Goal: Find specific page/section: Find specific page/section

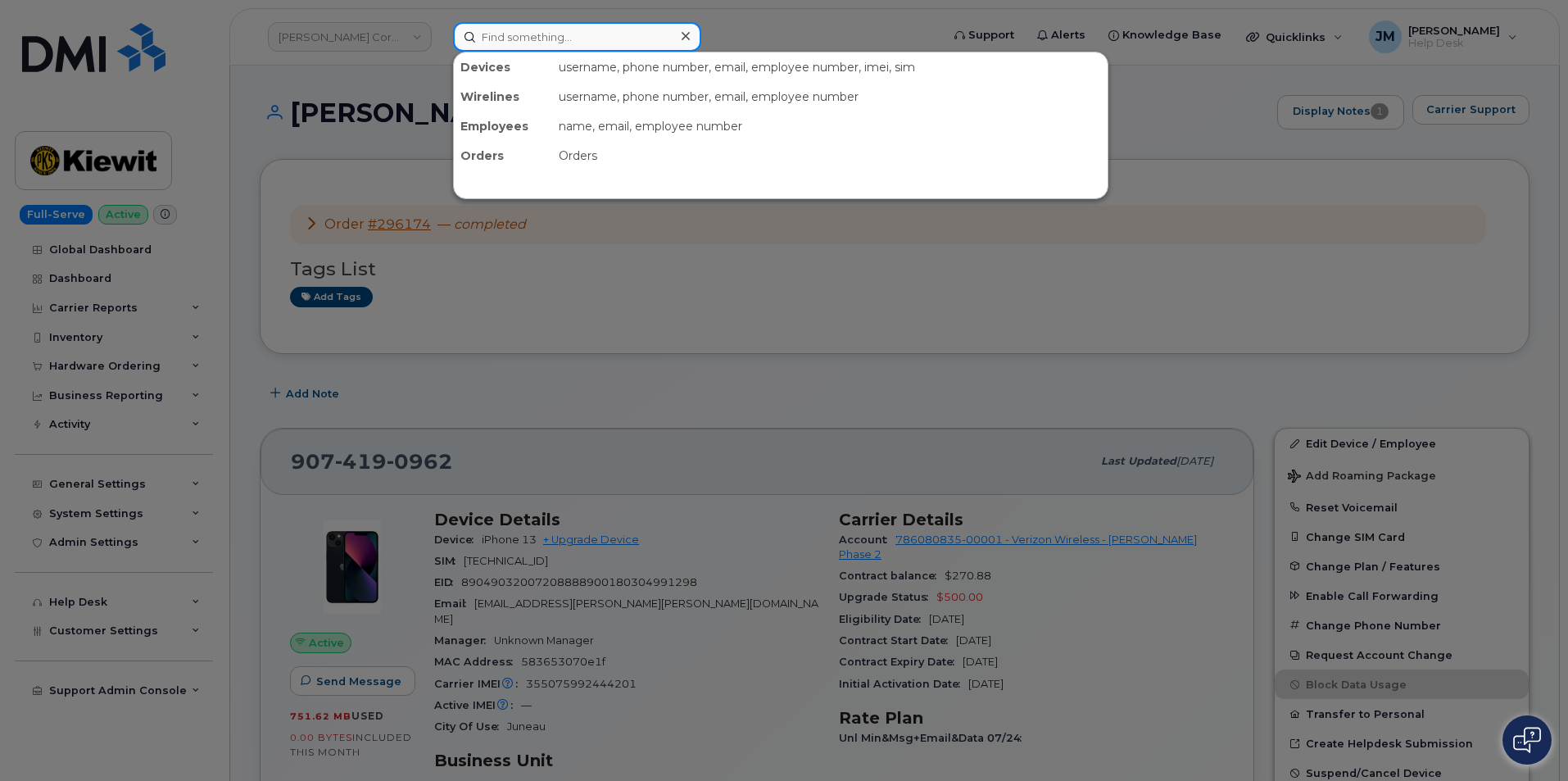
click at [553, 36] on input at bounding box center [577, 37] width 248 height 30
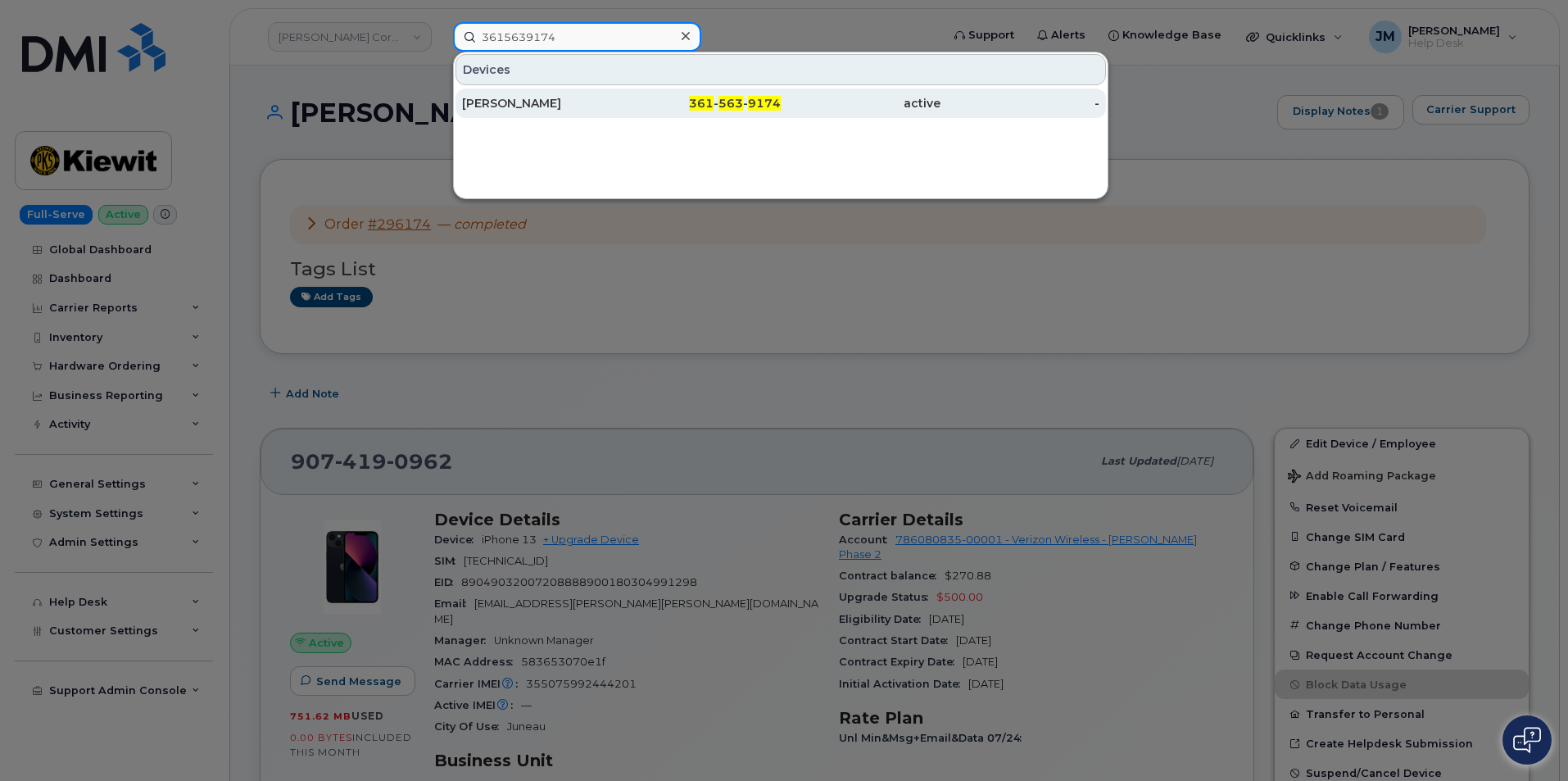
type input "3615639174"
click at [588, 100] on div "[PERSON_NAME]" at bounding box center [541, 103] width 159 height 17
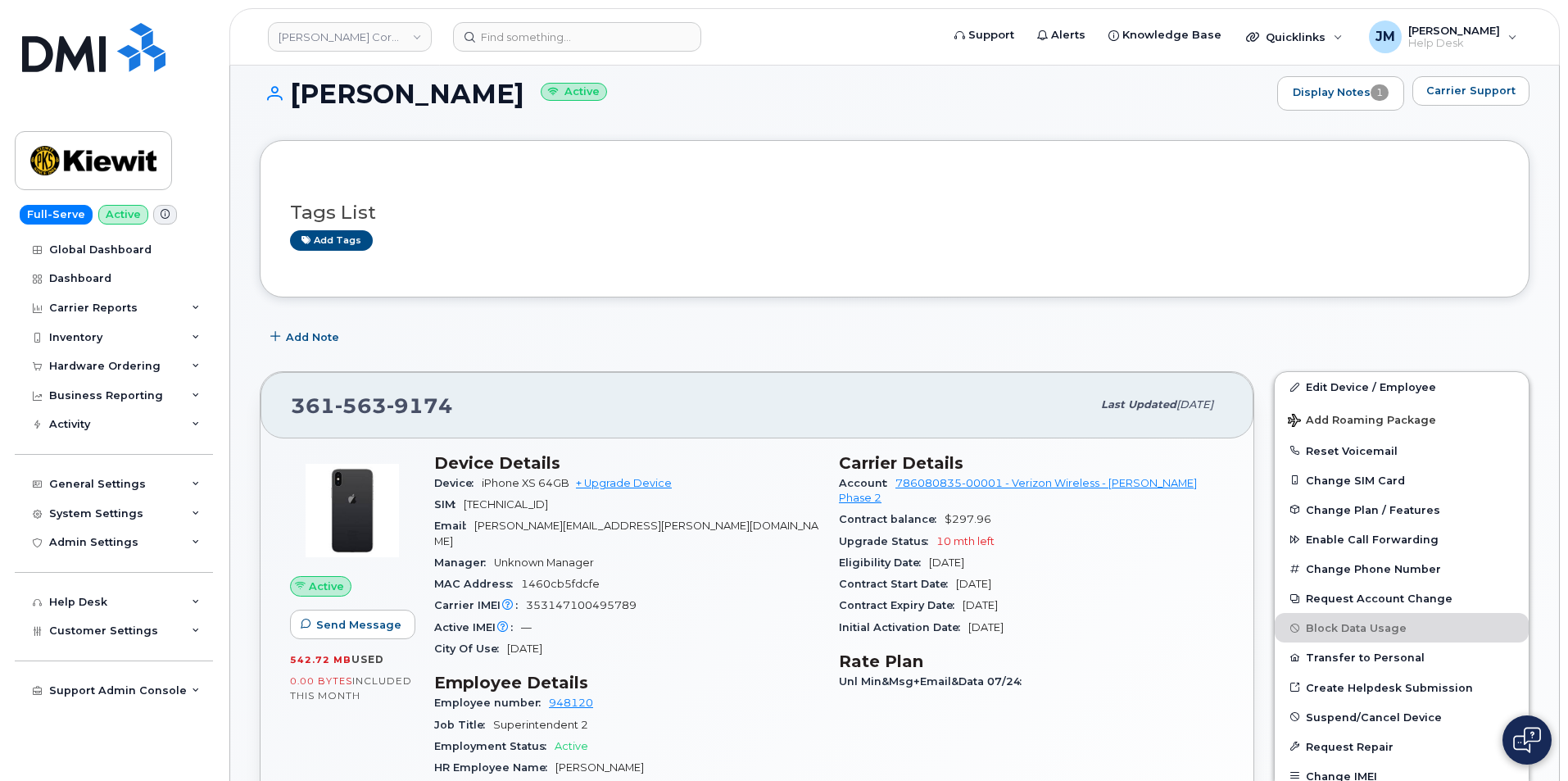
scroll to position [82, 0]
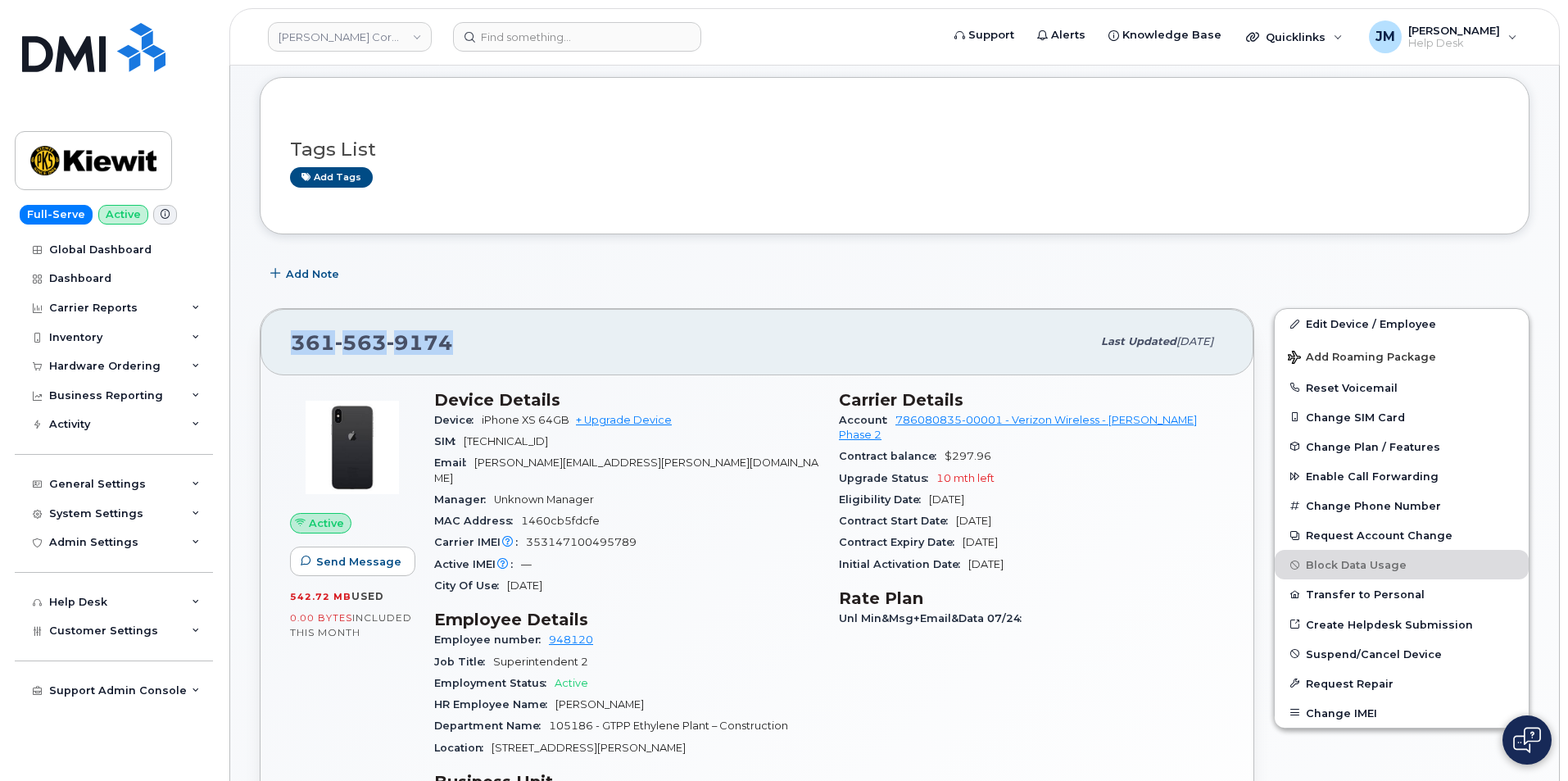
drag, startPoint x: 466, startPoint y: 335, endPoint x: 279, endPoint y: 336, distance: 187.0
click at [279, 336] on div "361 563 9174 Last updated Aug 05, 2025" at bounding box center [757, 342] width 993 height 65
copy span "361 563 9174"
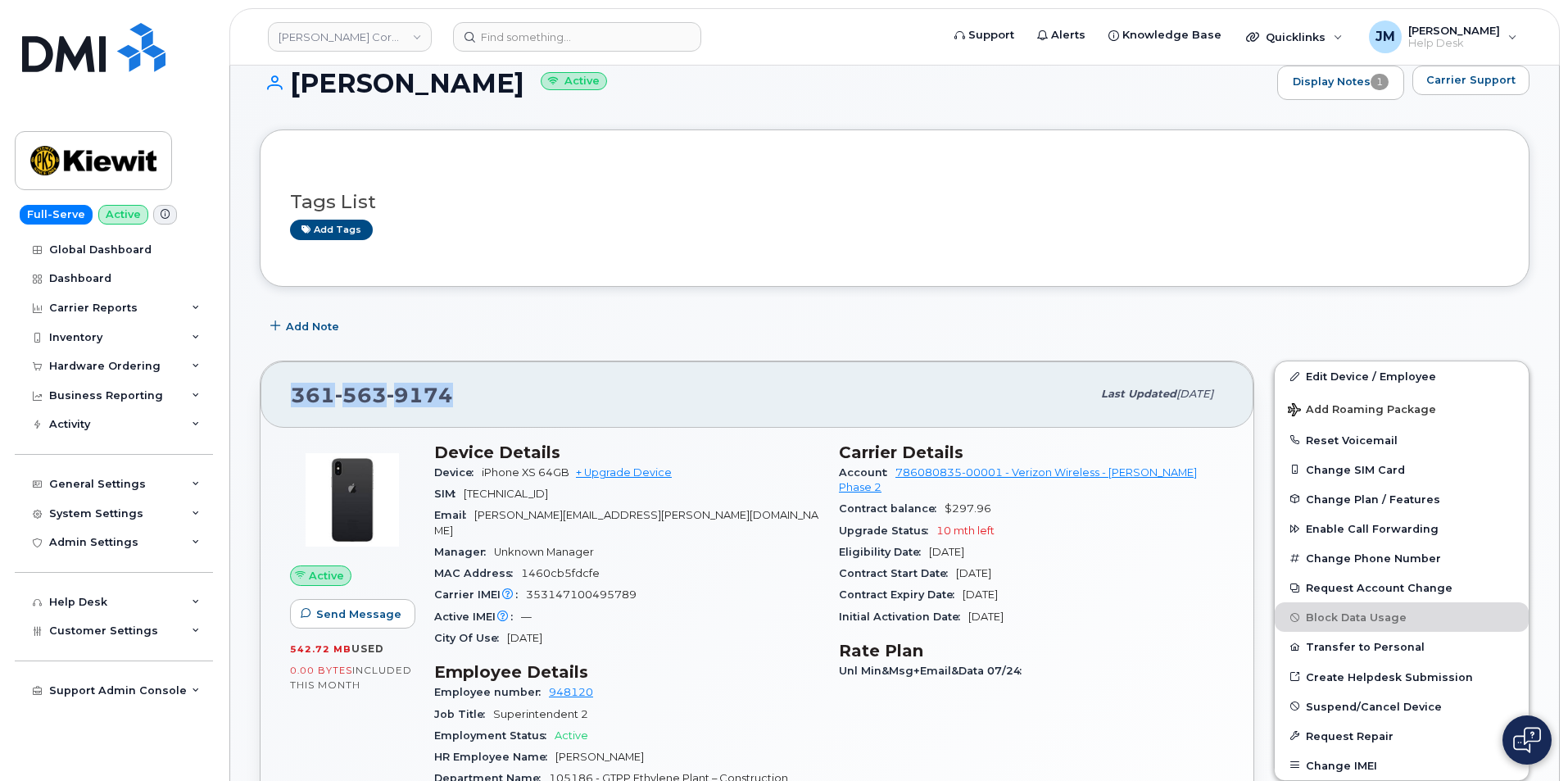
scroll to position [0, 0]
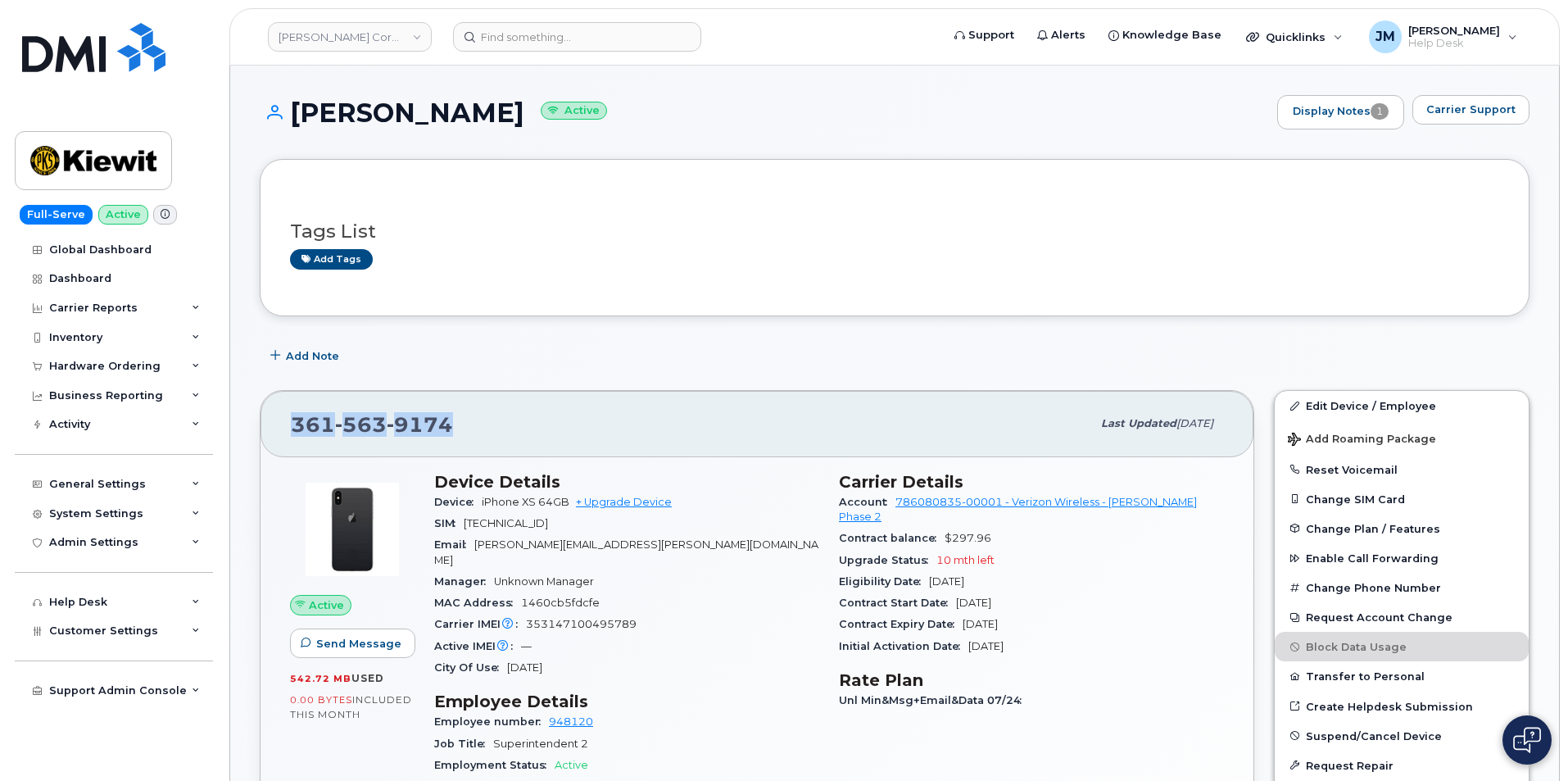
click at [452, 421] on div "361 563 9174" at bounding box center [691, 424] width 800 height 35
click at [451, 421] on div "361 563 9174" at bounding box center [691, 424] width 800 height 35
drag, startPoint x: 451, startPoint y: 417, endPoint x: 294, endPoint y: 422, distance: 157.1
click at [294, 422] on div "361 563 9174" at bounding box center [691, 424] width 800 height 35
copy span "361 563 9174"
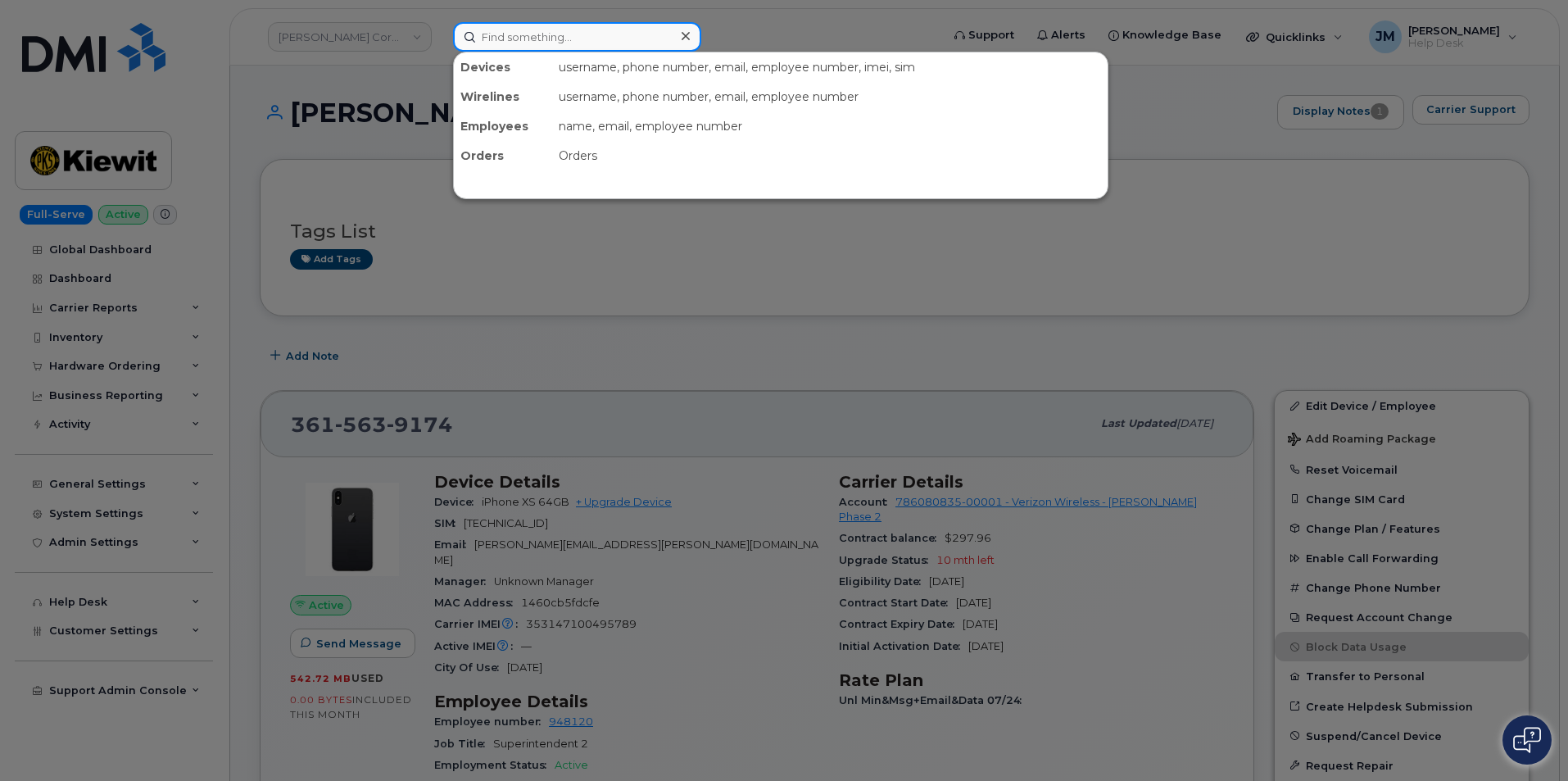
click at [581, 37] on input at bounding box center [577, 37] width 248 height 30
paste input "7857477935"
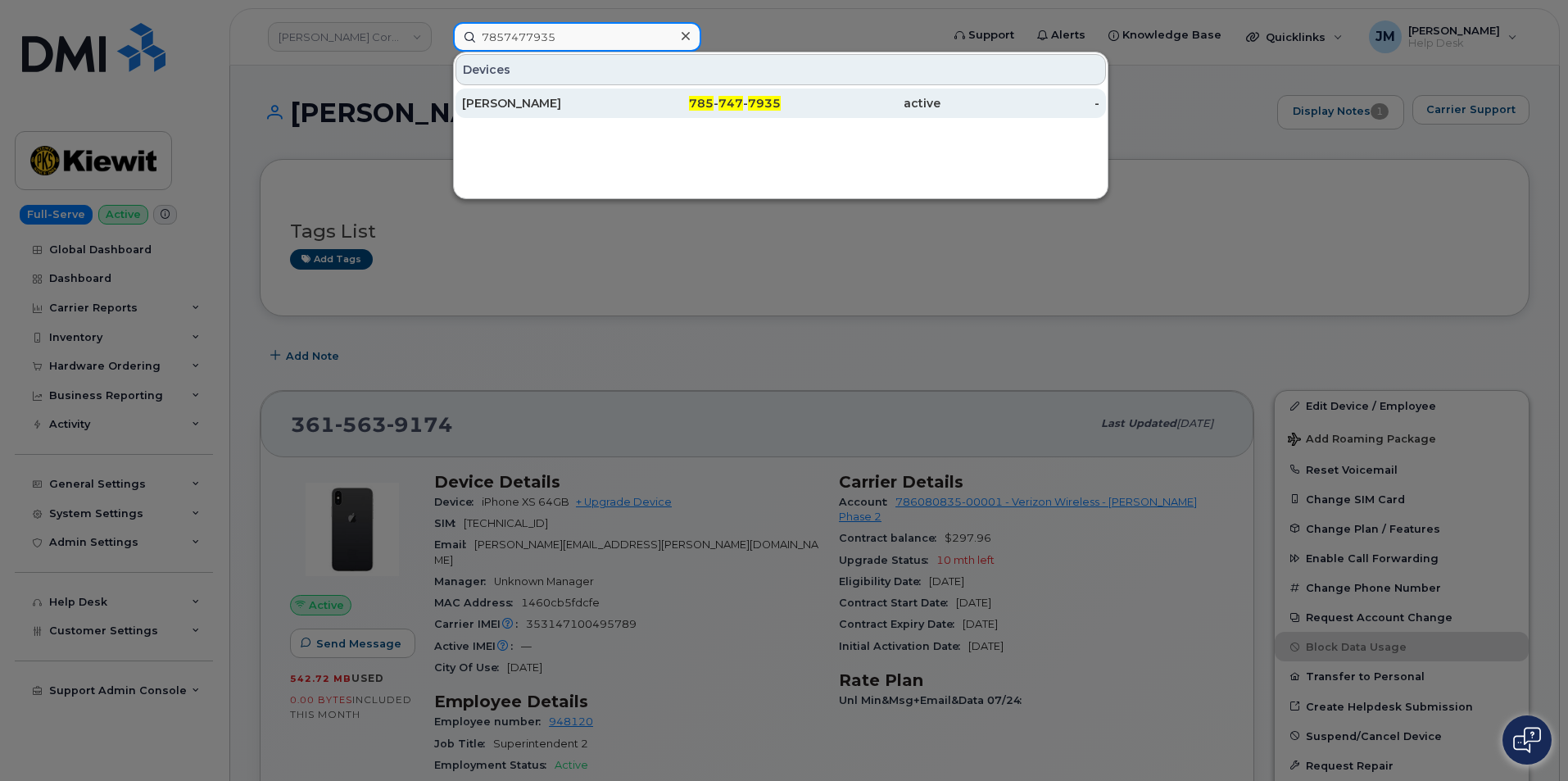
type input "7857477935"
click at [500, 102] on div "RILEY NASH" at bounding box center [541, 103] width 159 height 17
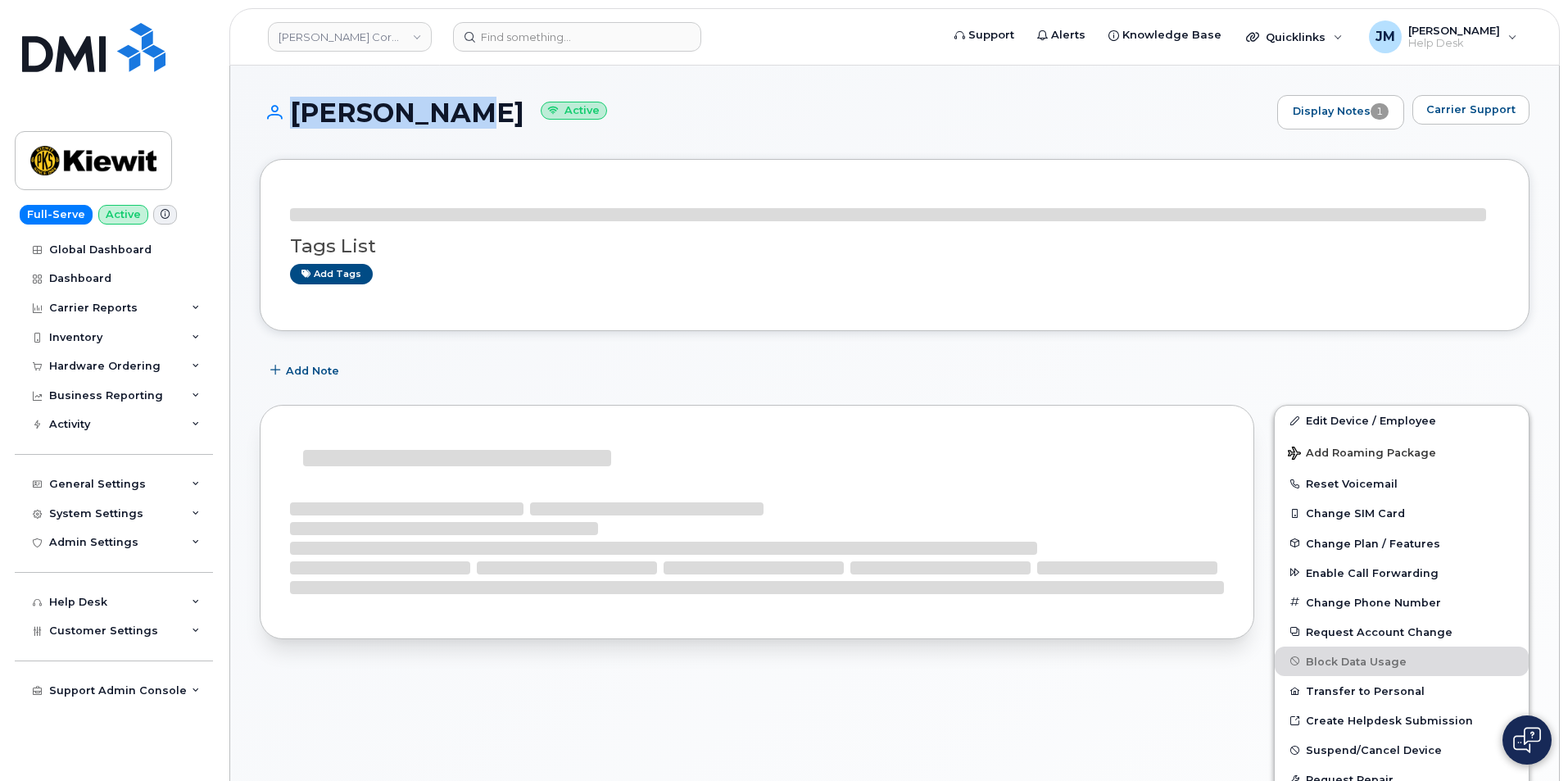
drag, startPoint x: 455, startPoint y: 112, endPoint x: 298, endPoint y: 113, distance: 157.0
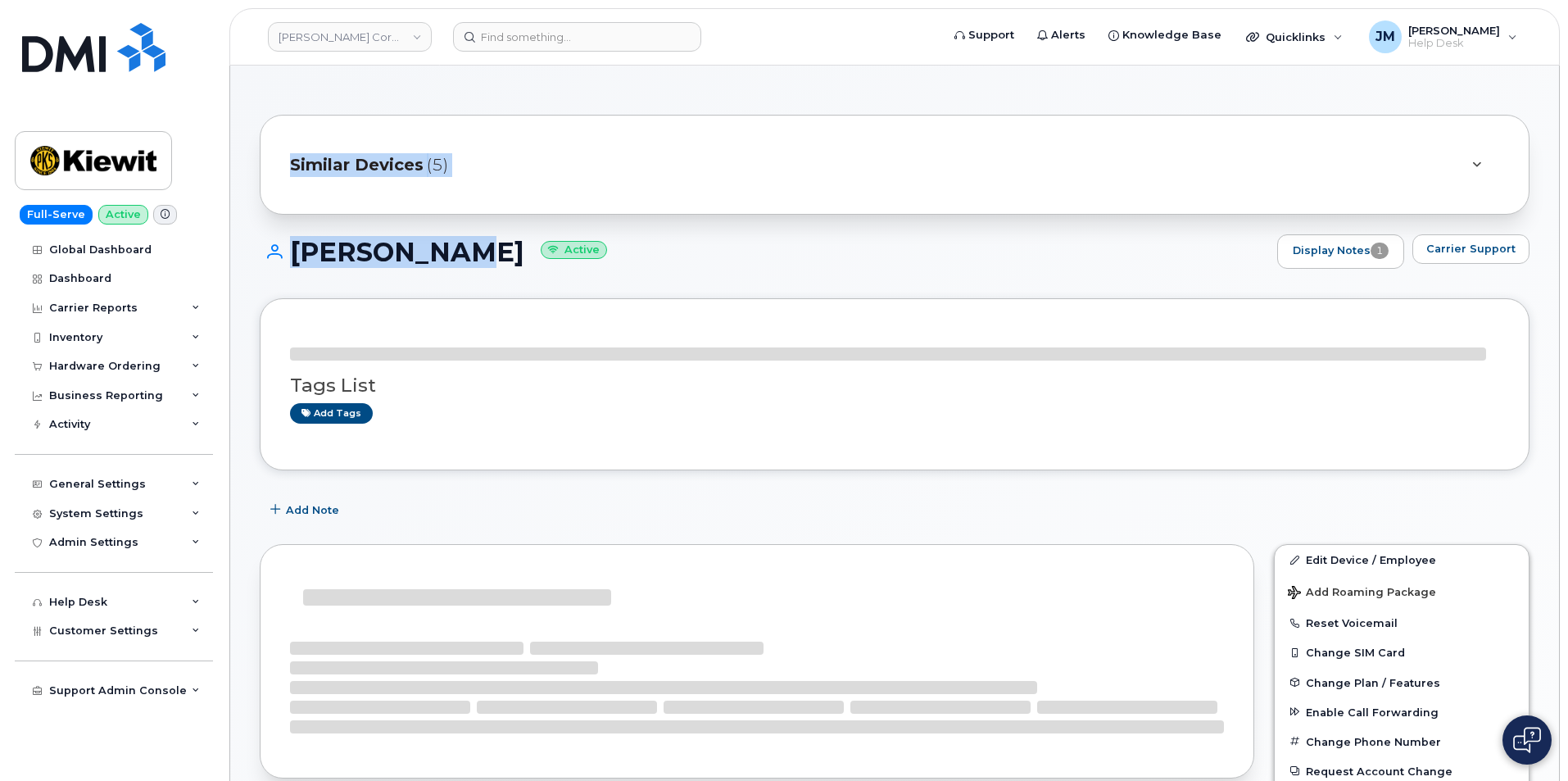
click at [348, 197] on div "Similar Devices (5)" at bounding box center [893, 164] width 1269 height 100
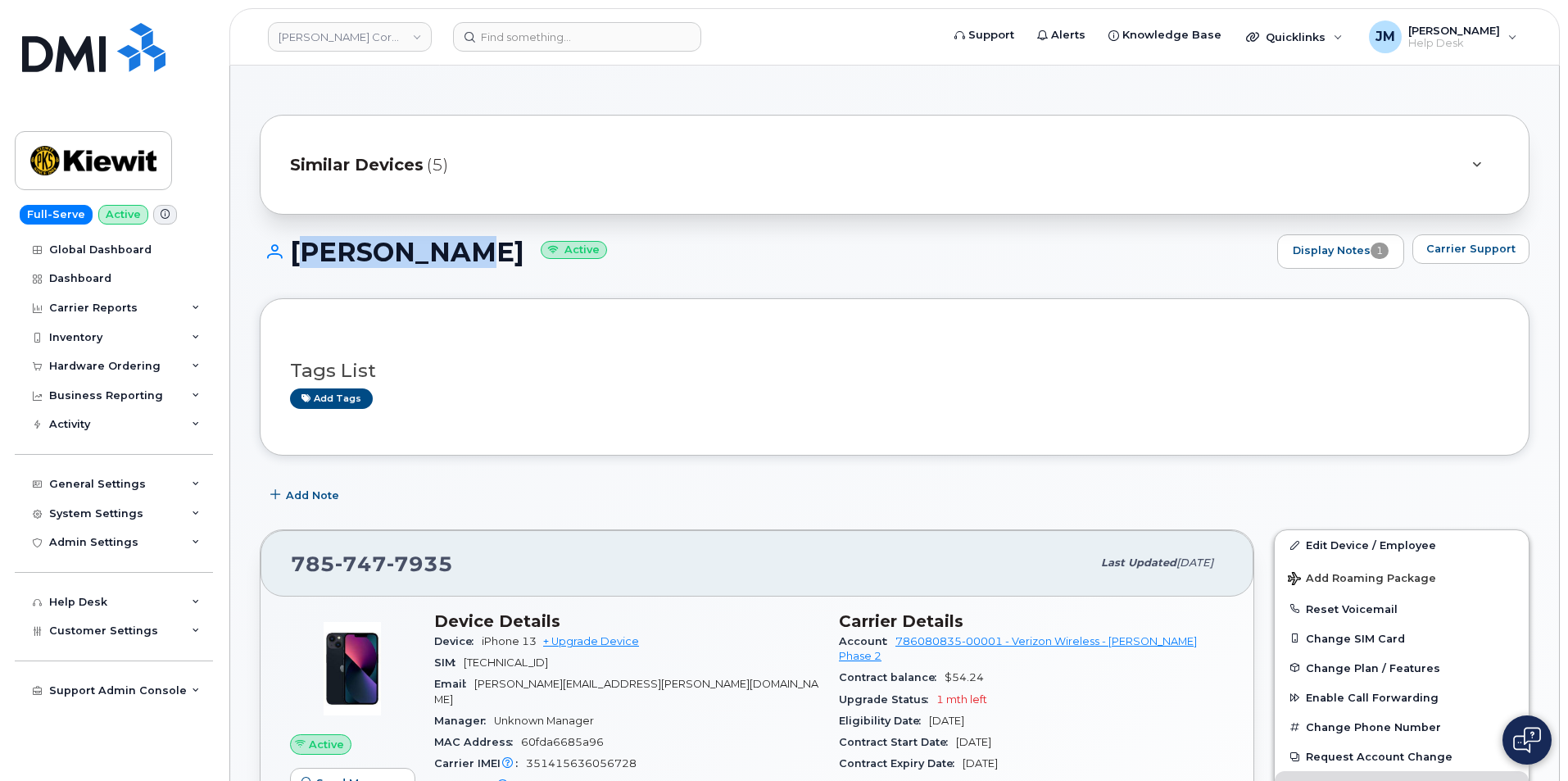
drag, startPoint x: 455, startPoint y: 252, endPoint x: 298, endPoint y: 246, distance: 157.1
click at [298, 246] on h1 "RILEY NASH Active" at bounding box center [764, 251] width 1009 height 29
copy h1 "RILEY NASH"
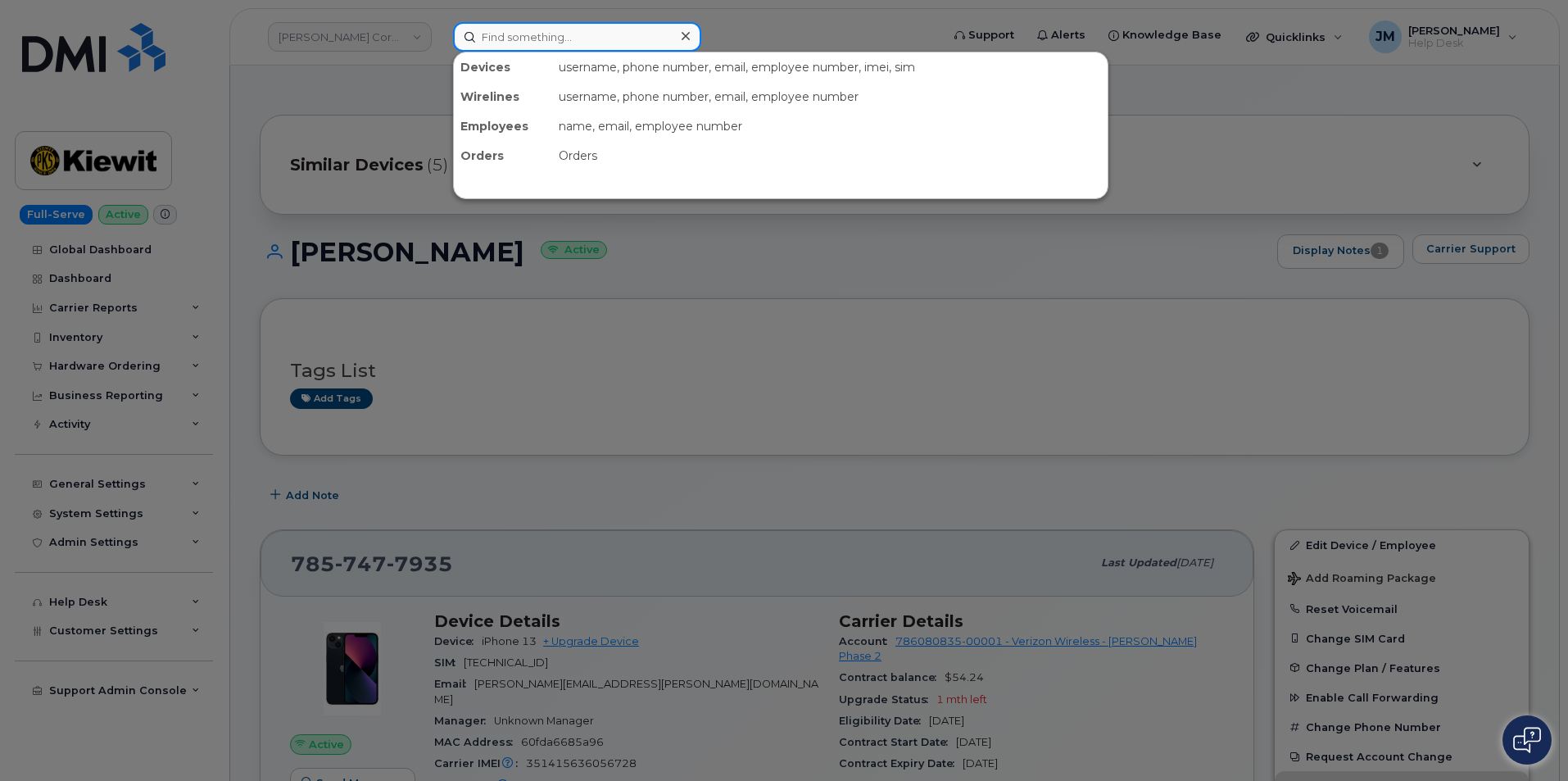
paste input "3615639174"
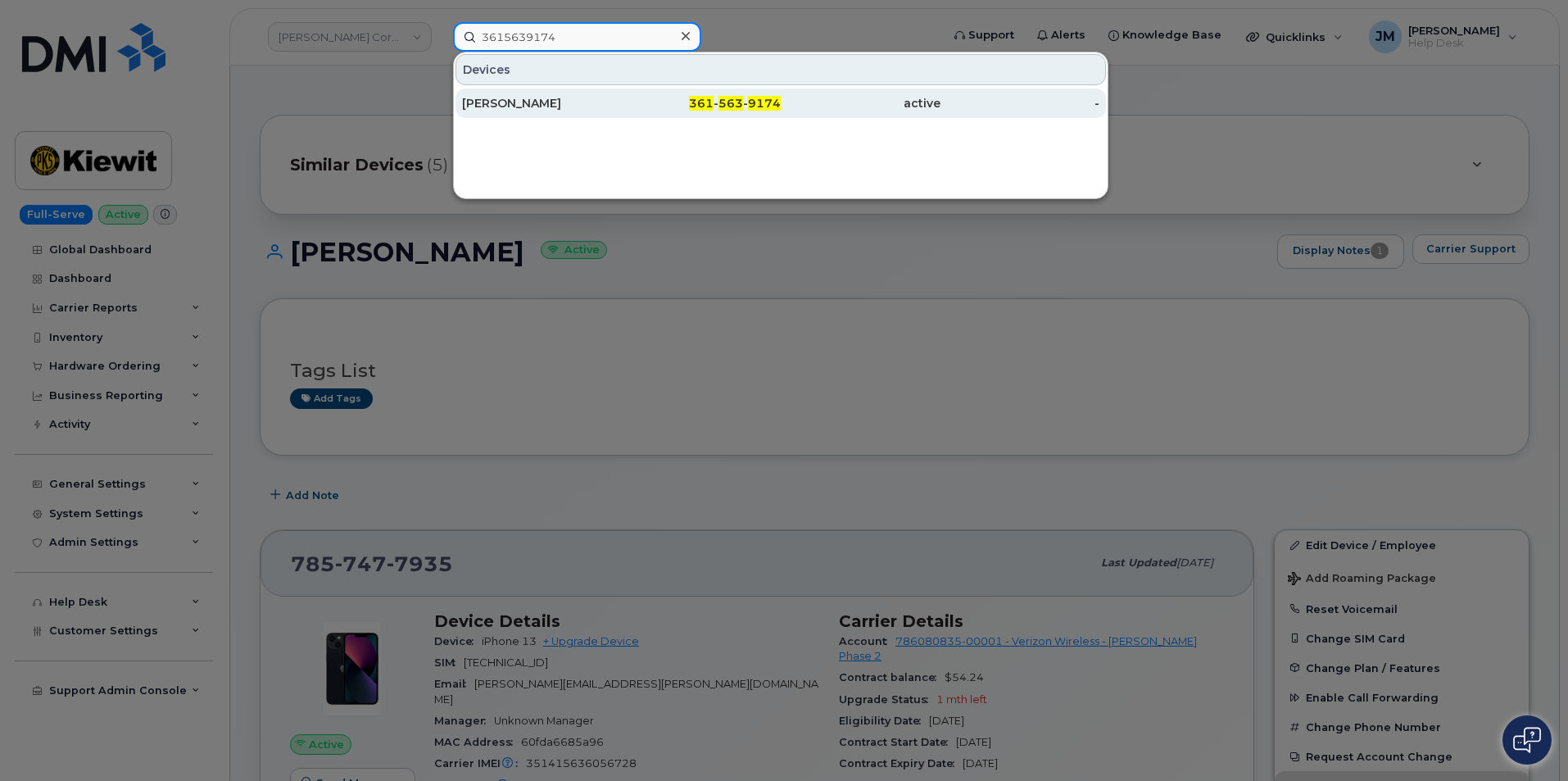
type input "3615639174"
click at [640, 106] on div "361 - 563 - 9174" at bounding box center [700, 103] width 159 height 17
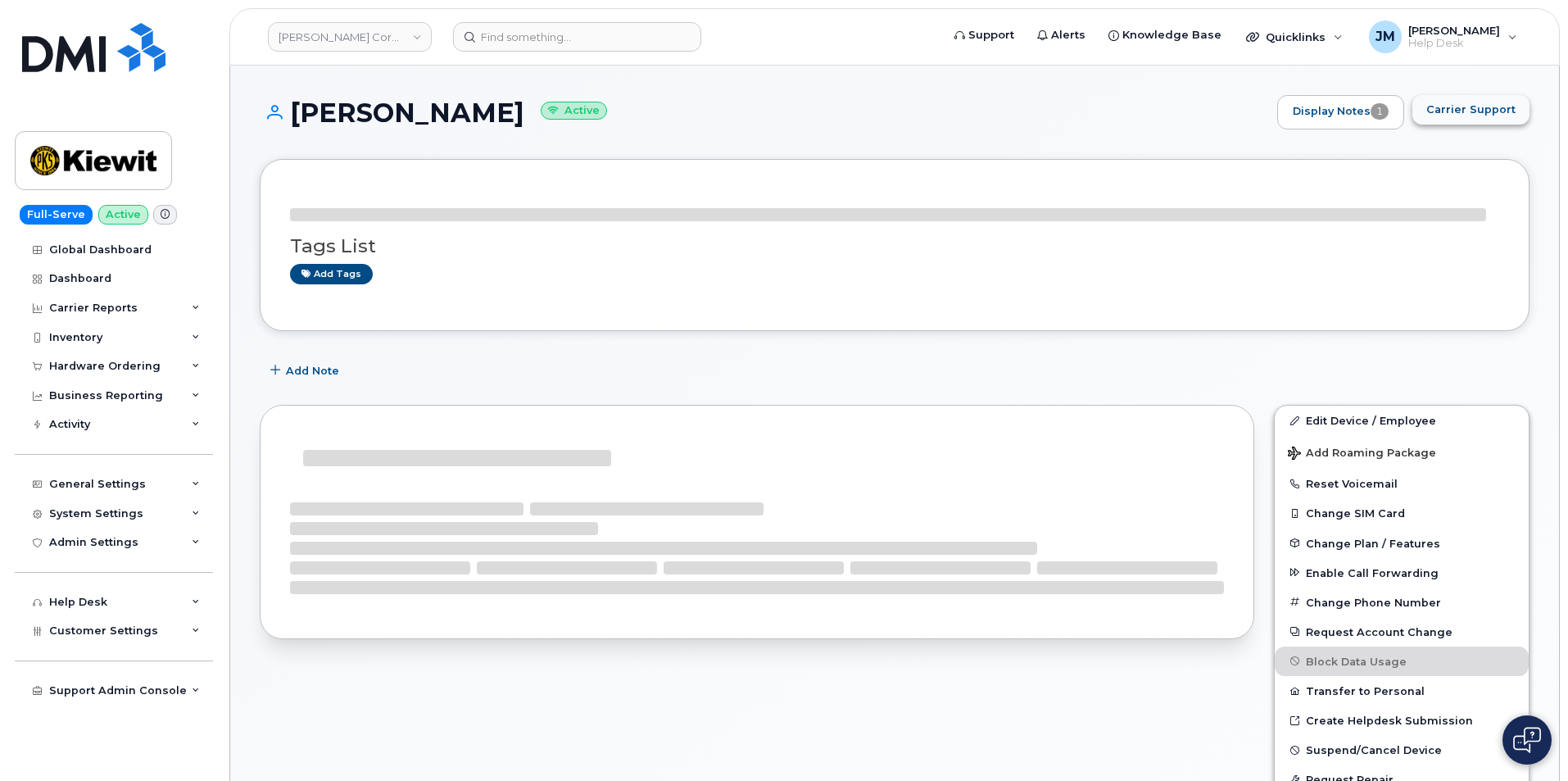
click at [1479, 107] on span "Carrier Support" at bounding box center [1471, 110] width 89 height 16
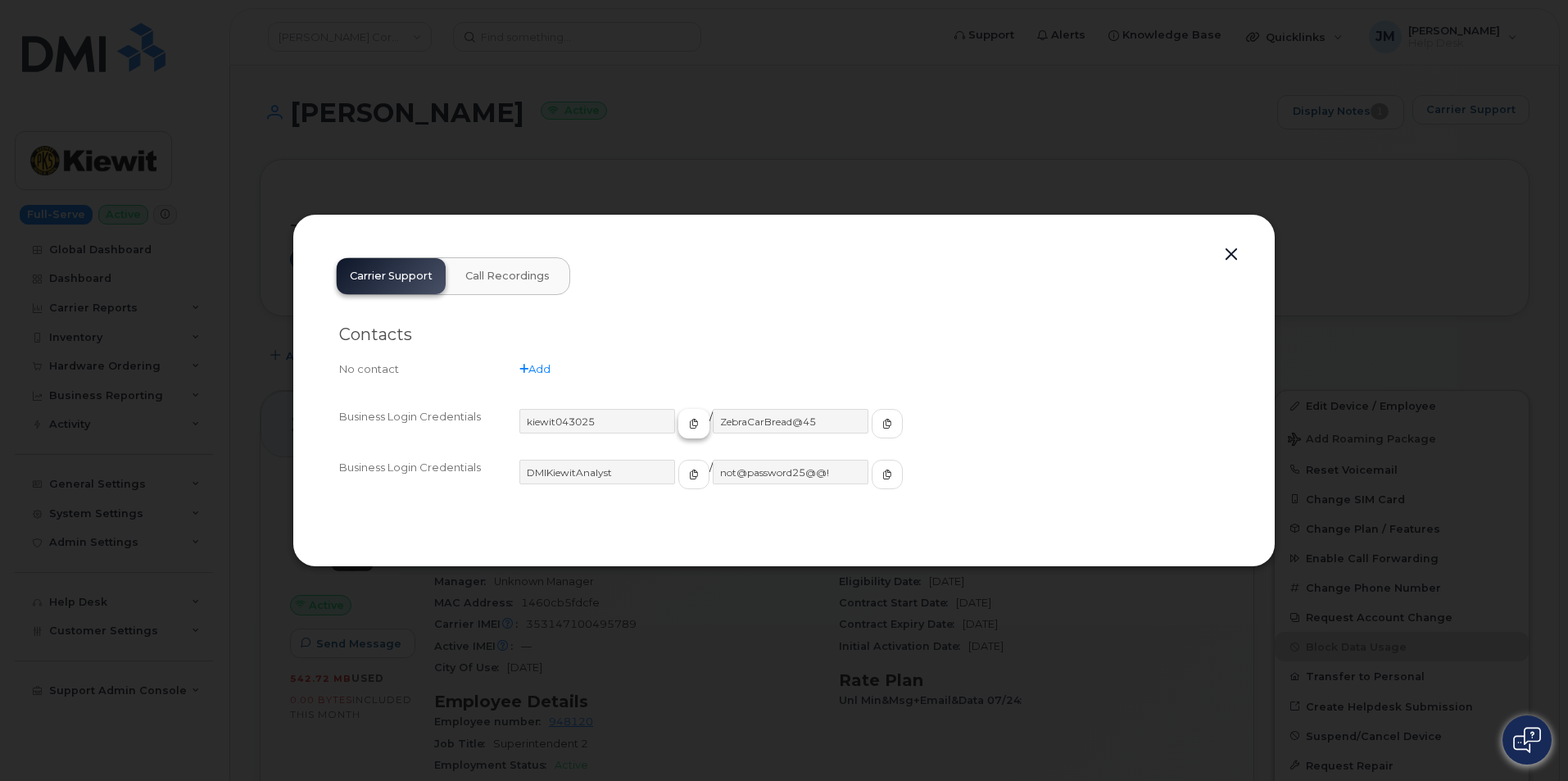
click at [689, 423] on icon "button" at bounding box center [693, 424] width 10 height 10
click at [882, 424] on icon "button" at bounding box center [887, 424] width 10 height 10
